Goal: Task Accomplishment & Management: Complete application form

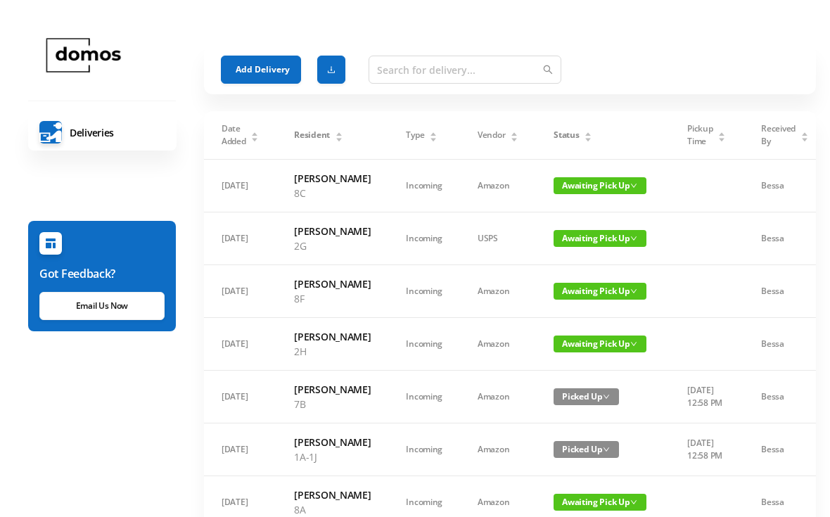
scroll to position [-20, 0]
click at [258, 68] on button "Add Delivery" at bounding box center [261, 70] width 80 height 28
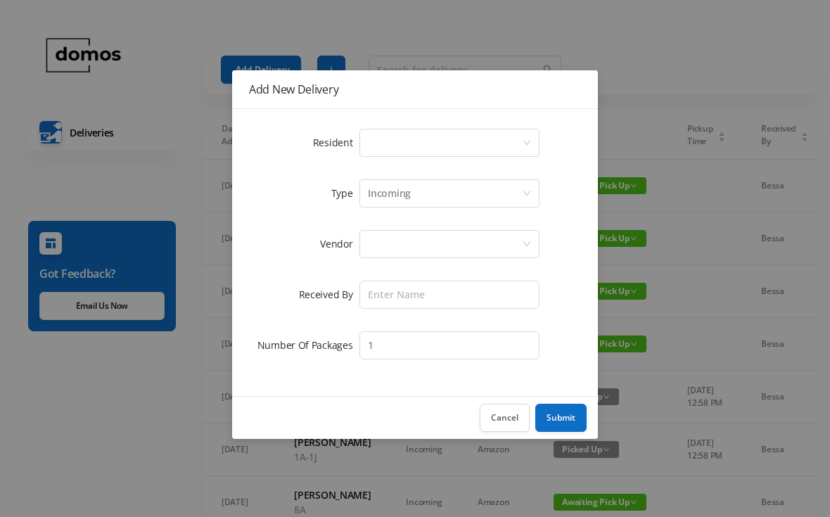
click at [397, 146] on div "Select a person" at bounding box center [445, 142] width 154 height 27
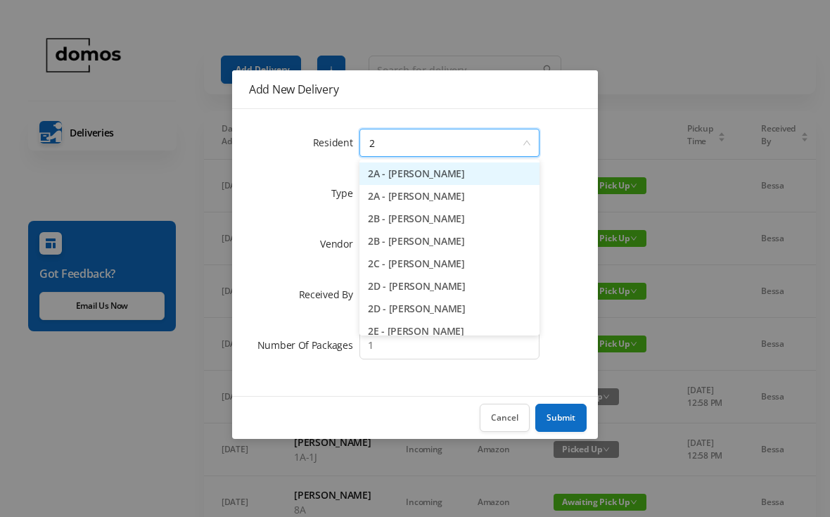
type input "2h"
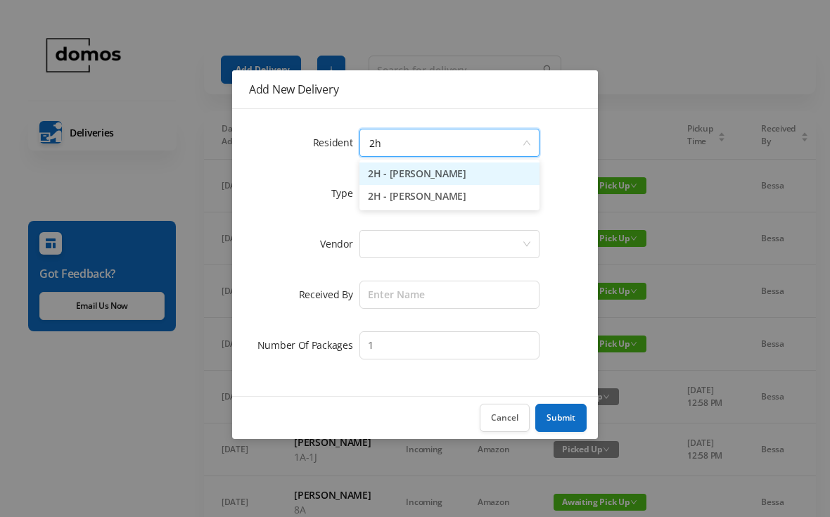
click at [439, 198] on li "2H - [PERSON_NAME]" at bounding box center [449, 196] width 180 height 23
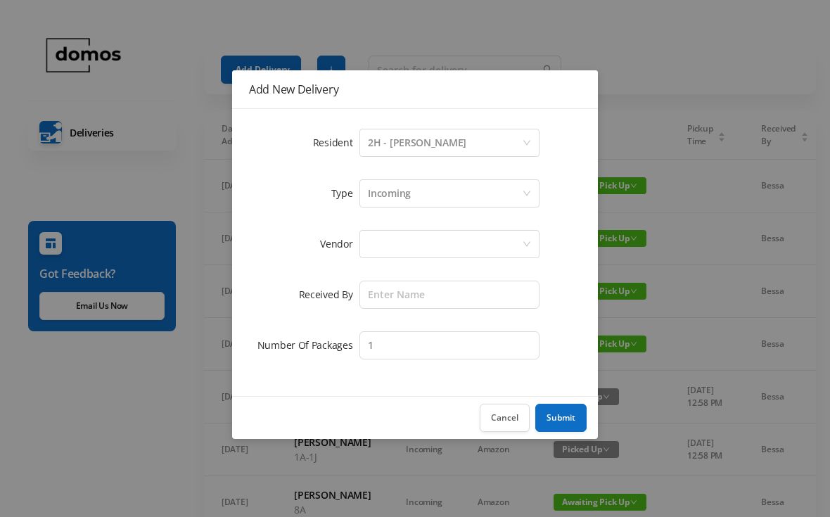
click at [433, 246] on div at bounding box center [445, 244] width 154 height 27
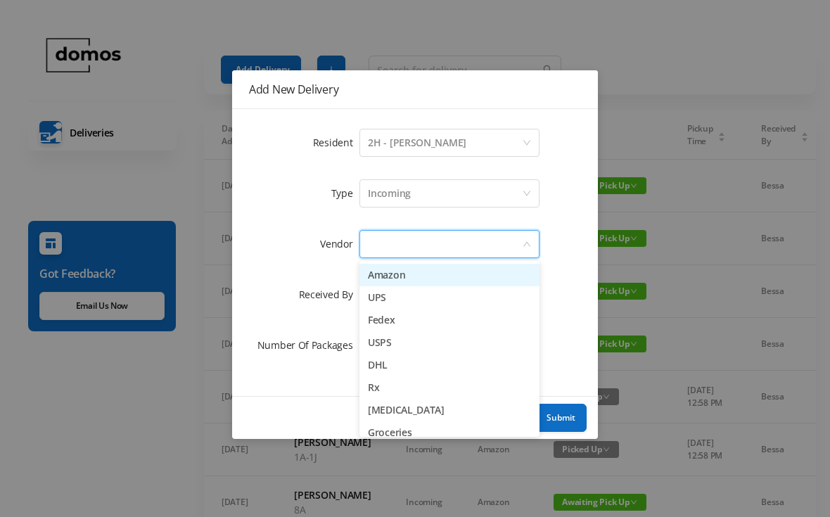
click at [401, 273] on li "Amazon" at bounding box center [449, 275] width 180 height 23
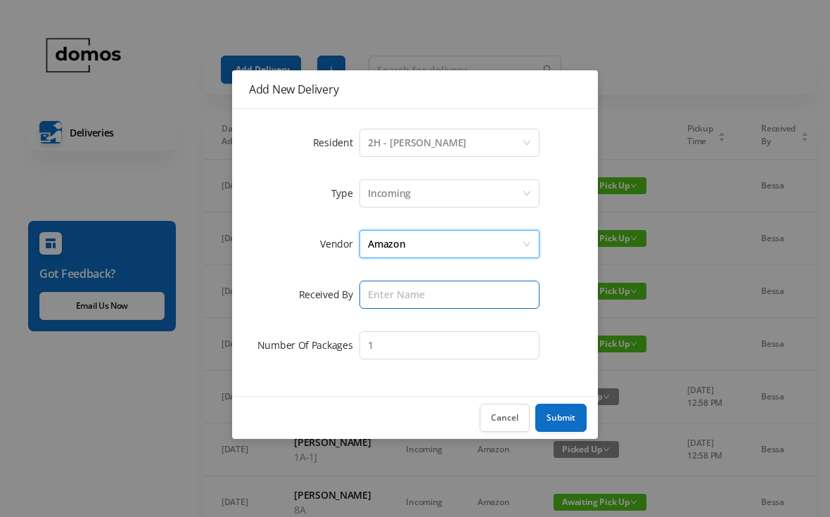
click at [396, 300] on input "text" at bounding box center [449, 295] width 180 height 28
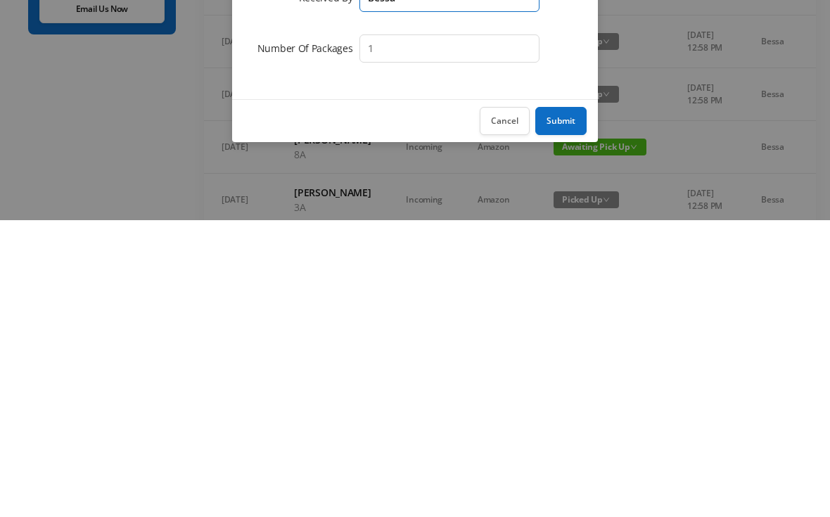
scroll to position [59, 0]
type input "Bessa"
click at [561, 404] on button "Submit" at bounding box center [560, 418] width 51 height 28
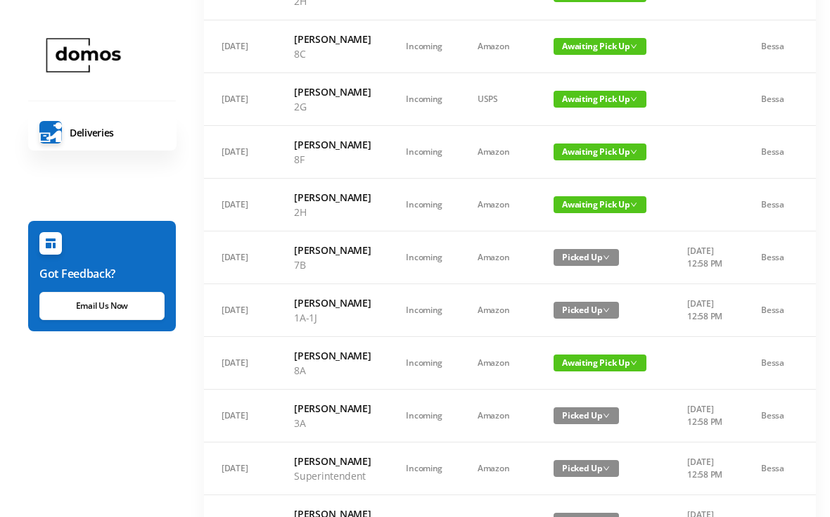
scroll to position [0, 0]
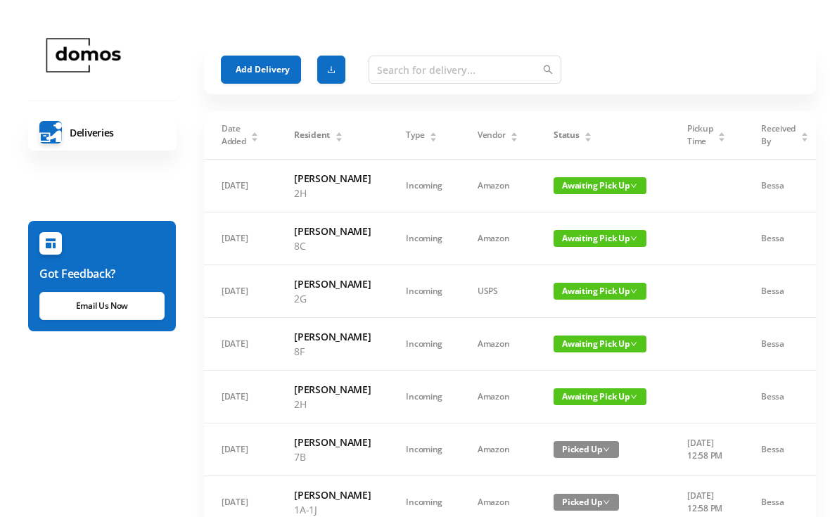
click at [260, 64] on button "Add Delivery" at bounding box center [261, 70] width 80 height 28
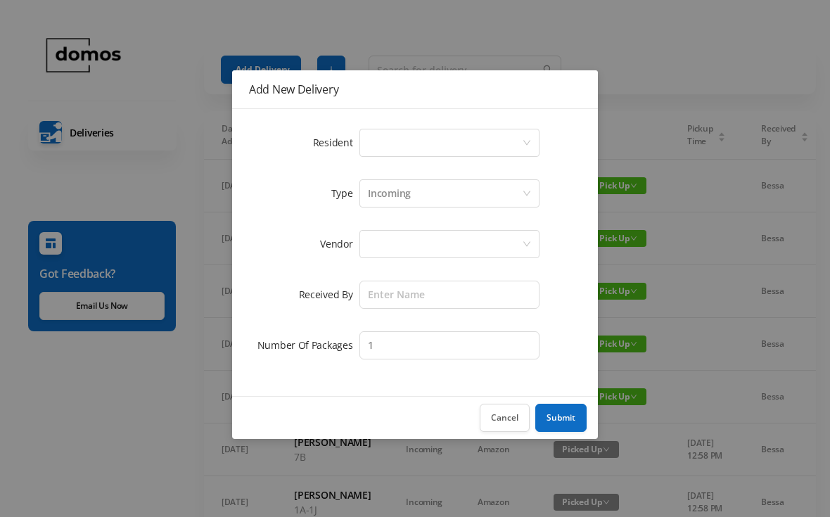
click at [393, 140] on div "Select a person" at bounding box center [445, 142] width 154 height 27
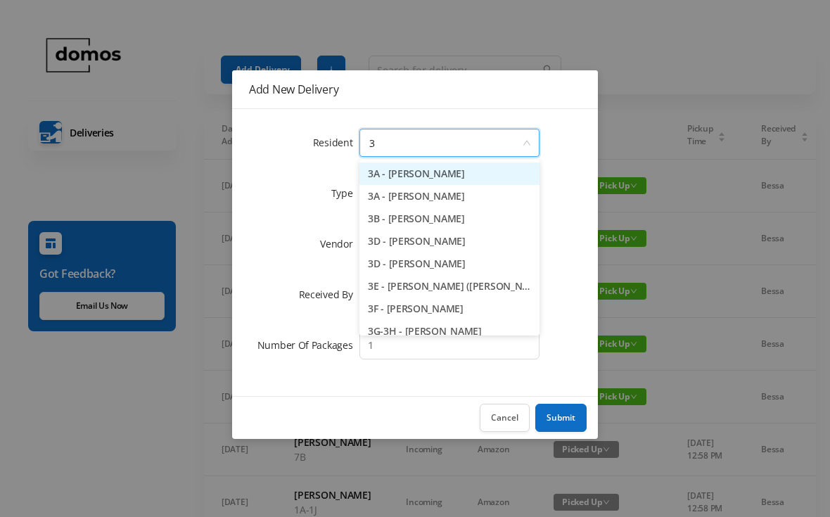
type input "3a"
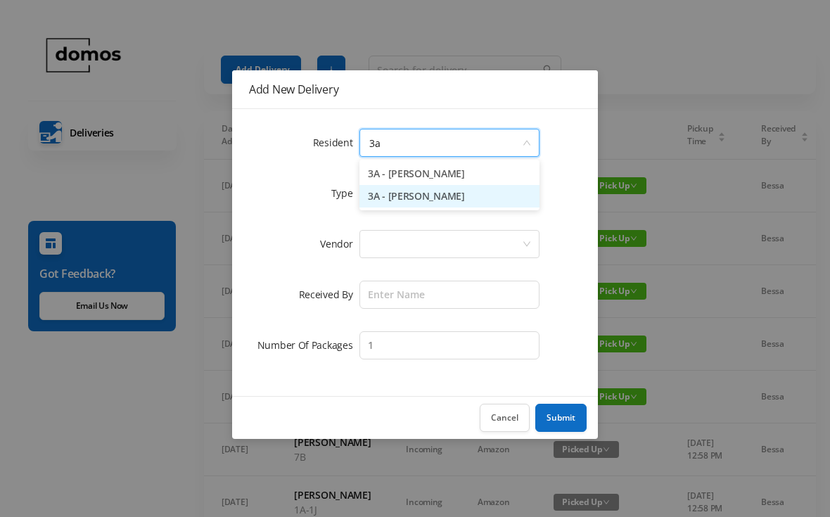
click at [416, 203] on li "3A - [PERSON_NAME]" at bounding box center [449, 196] width 180 height 23
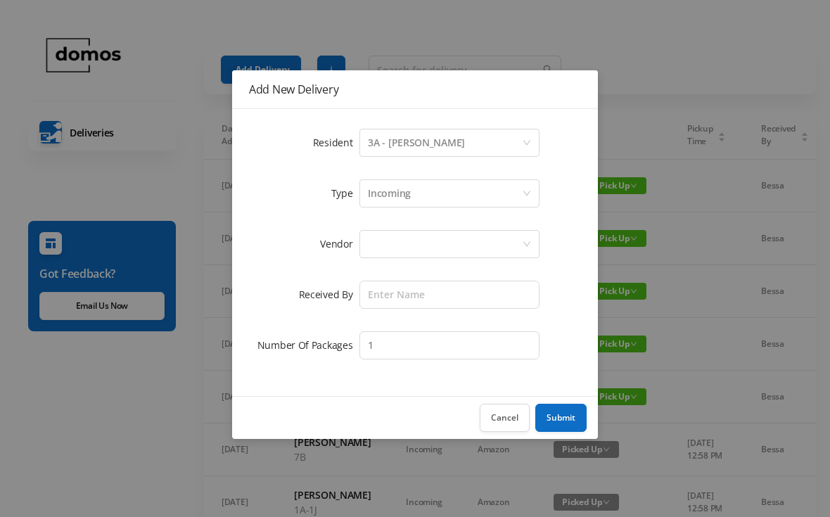
click at [426, 246] on div at bounding box center [445, 244] width 154 height 27
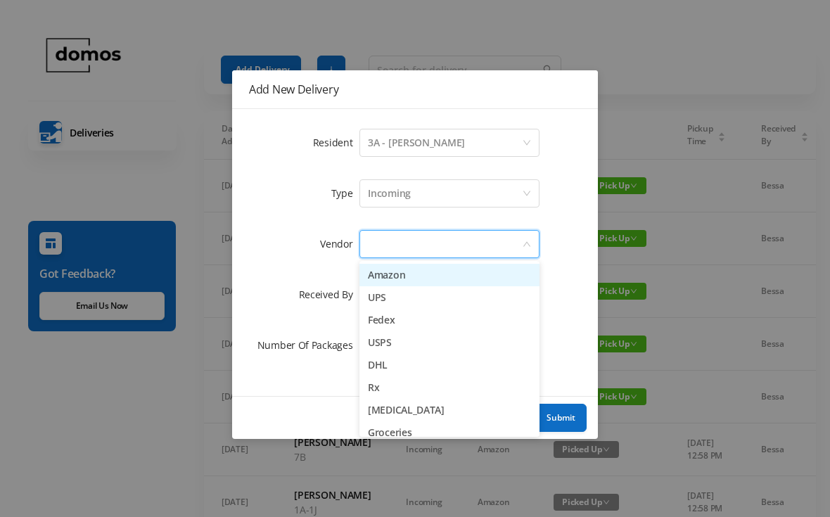
click at [437, 267] on li "Amazon" at bounding box center [449, 275] width 180 height 23
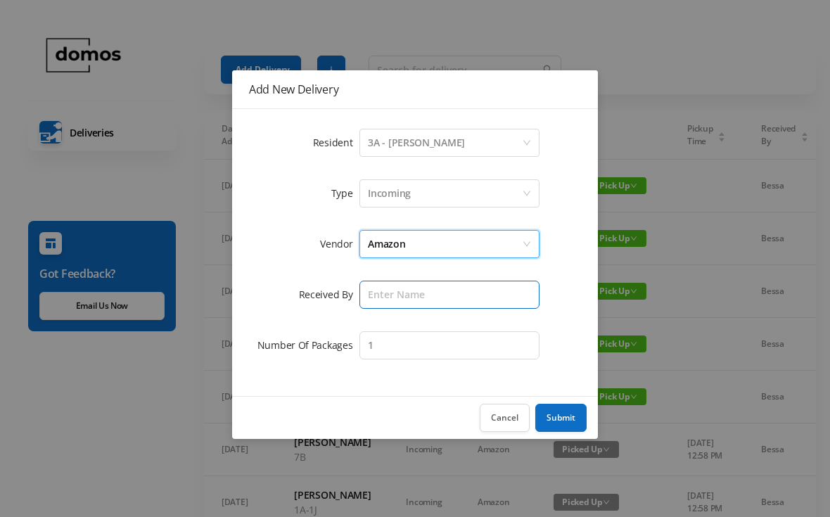
click at [445, 291] on input "text" at bounding box center [449, 295] width 180 height 28
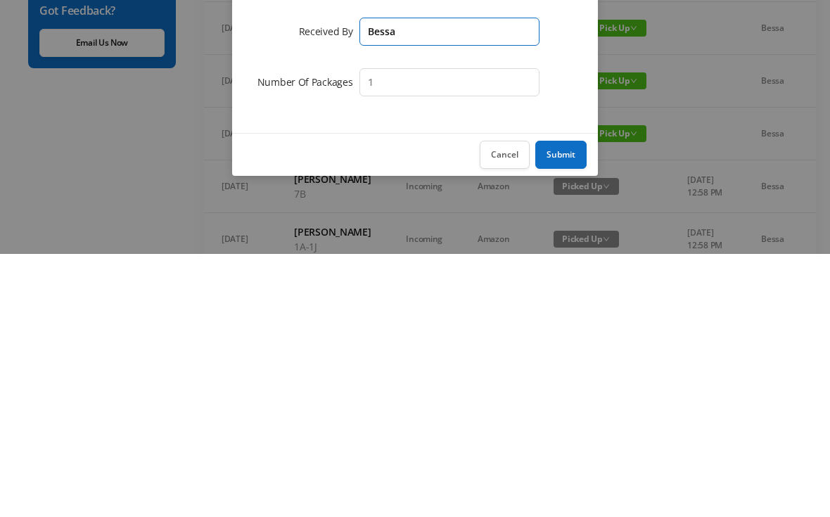
type input "Bessa"
click at [564, 404] on button "Submit" at bounding box center [560, 418] width 51 height 28
